Goal: Information Seeking & Learning: Check status

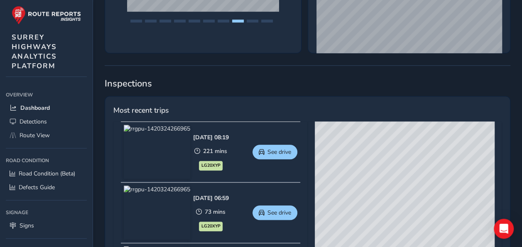
scroll to position [291, 0]
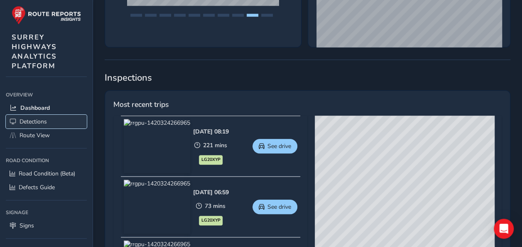
click at [34, 120] on span "Detections" at bounding box center [33, 122] width 27 height 8
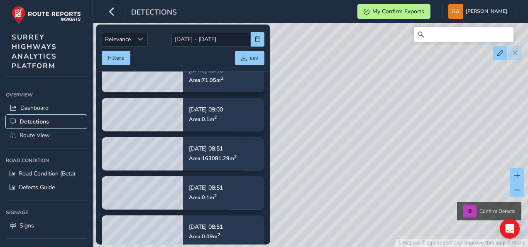
scroll to position [2077, 0]
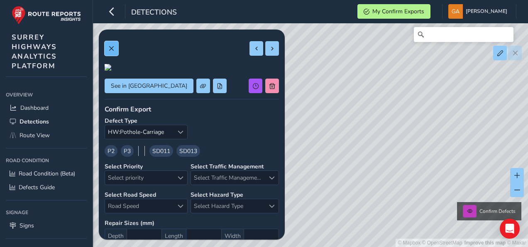
click at [112, 47] on span at bounding box center [111, 49] width 6 height 6
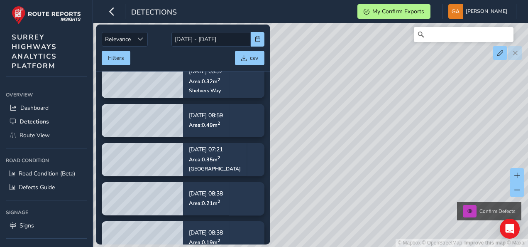
scroll to position [2368, 0]
